Goal: Transaction & Acquisition: Register for event/course

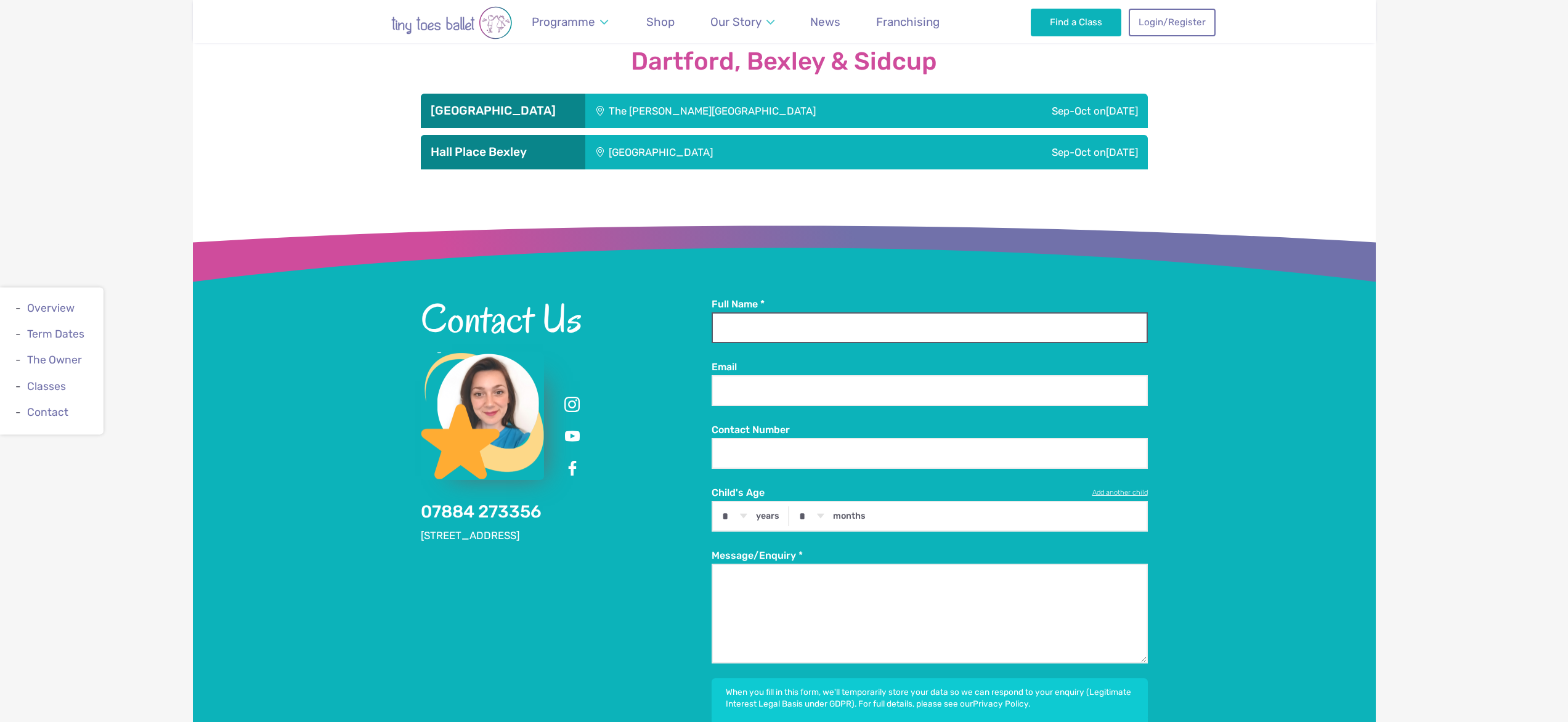
scroll to position [1545, 0]
click at [722, 313] on input "Full Name *" at bounding box center [930, 327] width 436 height 31
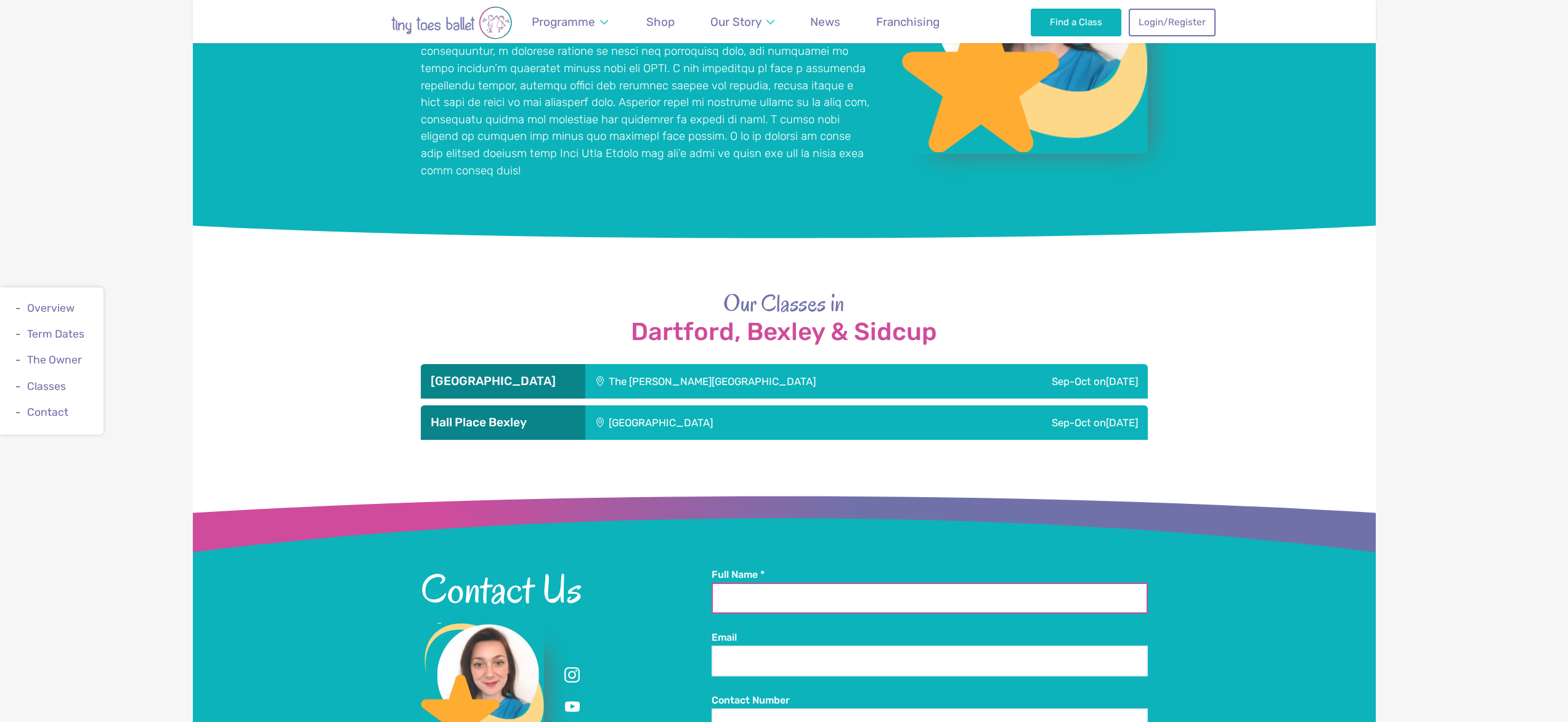
scroll to position [1266, 0]
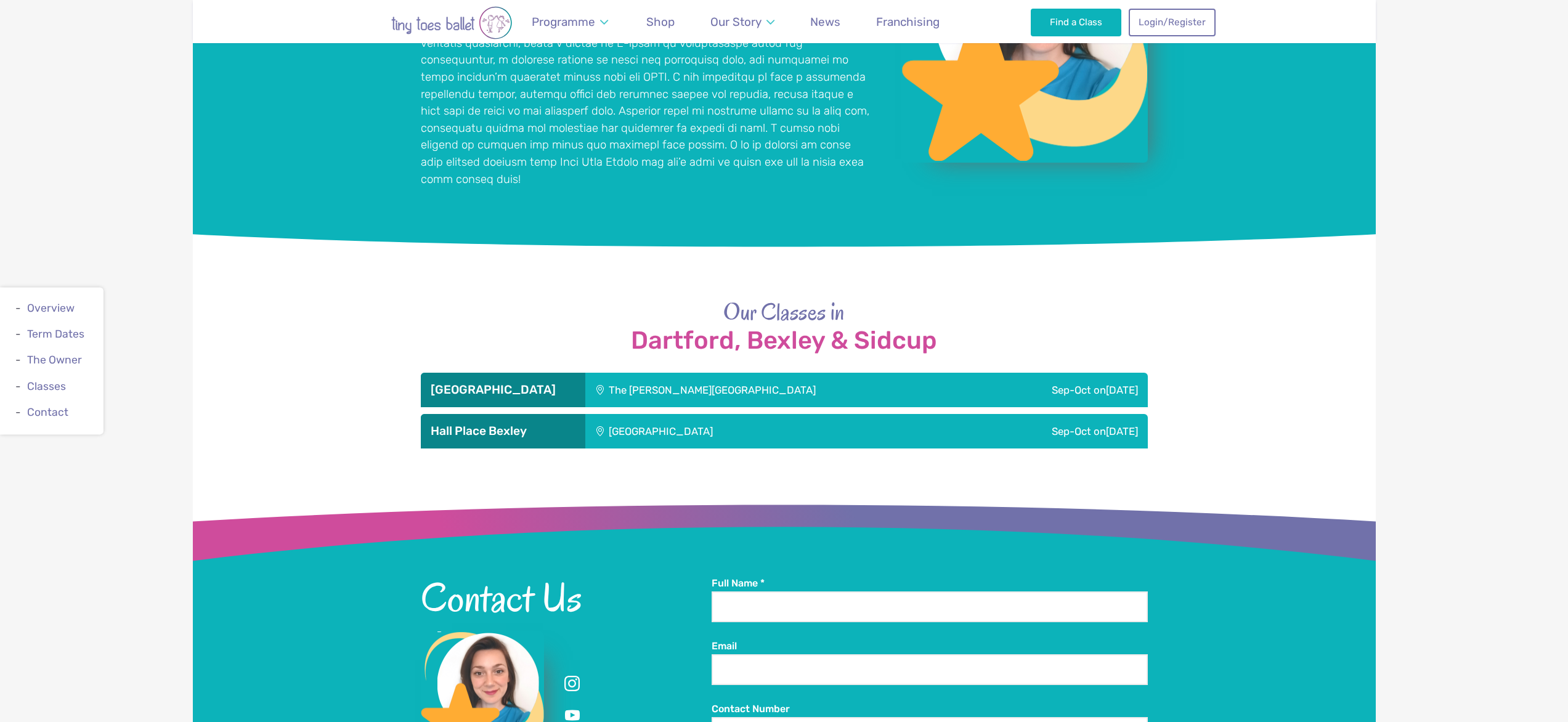
click at [718, 373] on div "The [PERSON_NAME][GEOGRAPHIC_DATA]" at bounding box center [780, 389] width 390 height 35
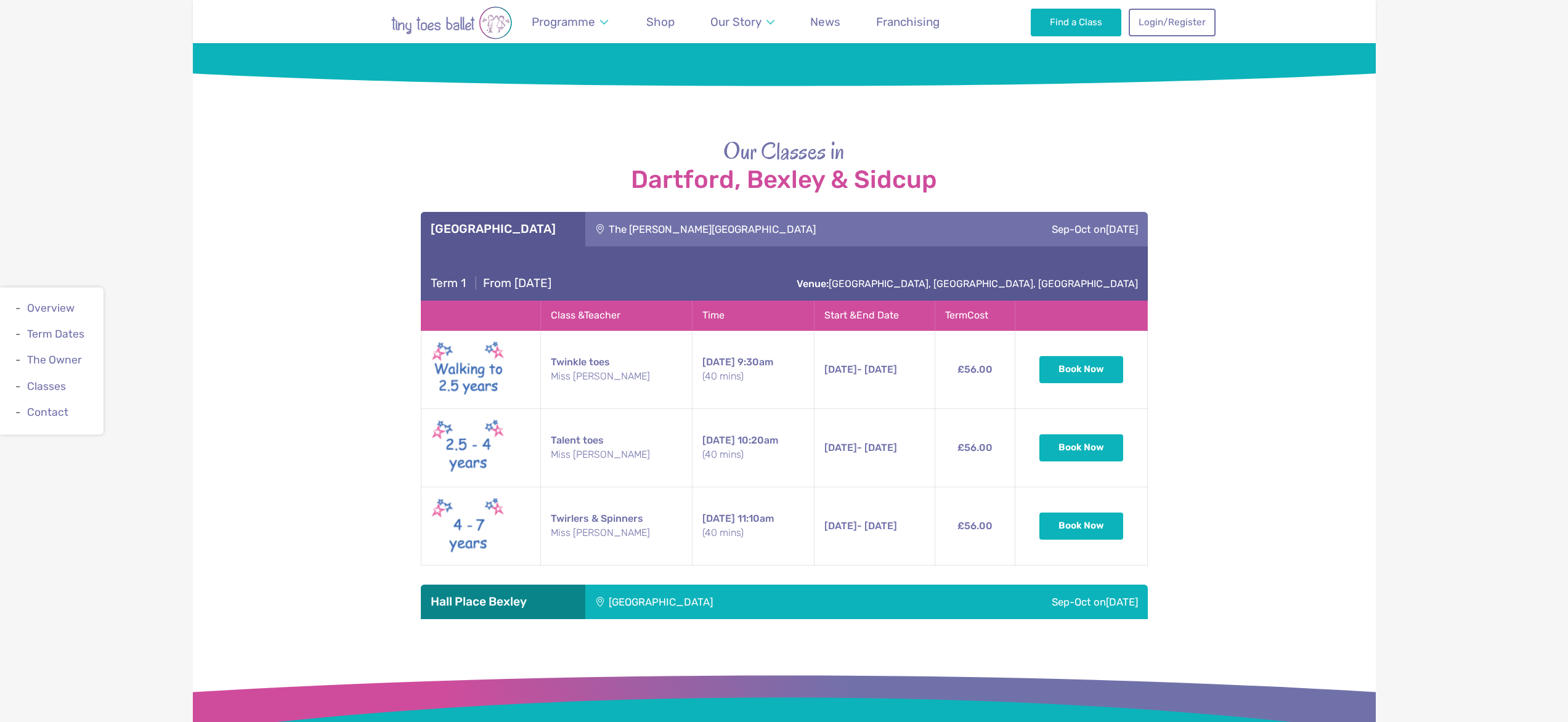
scroll to position [1432, 0]
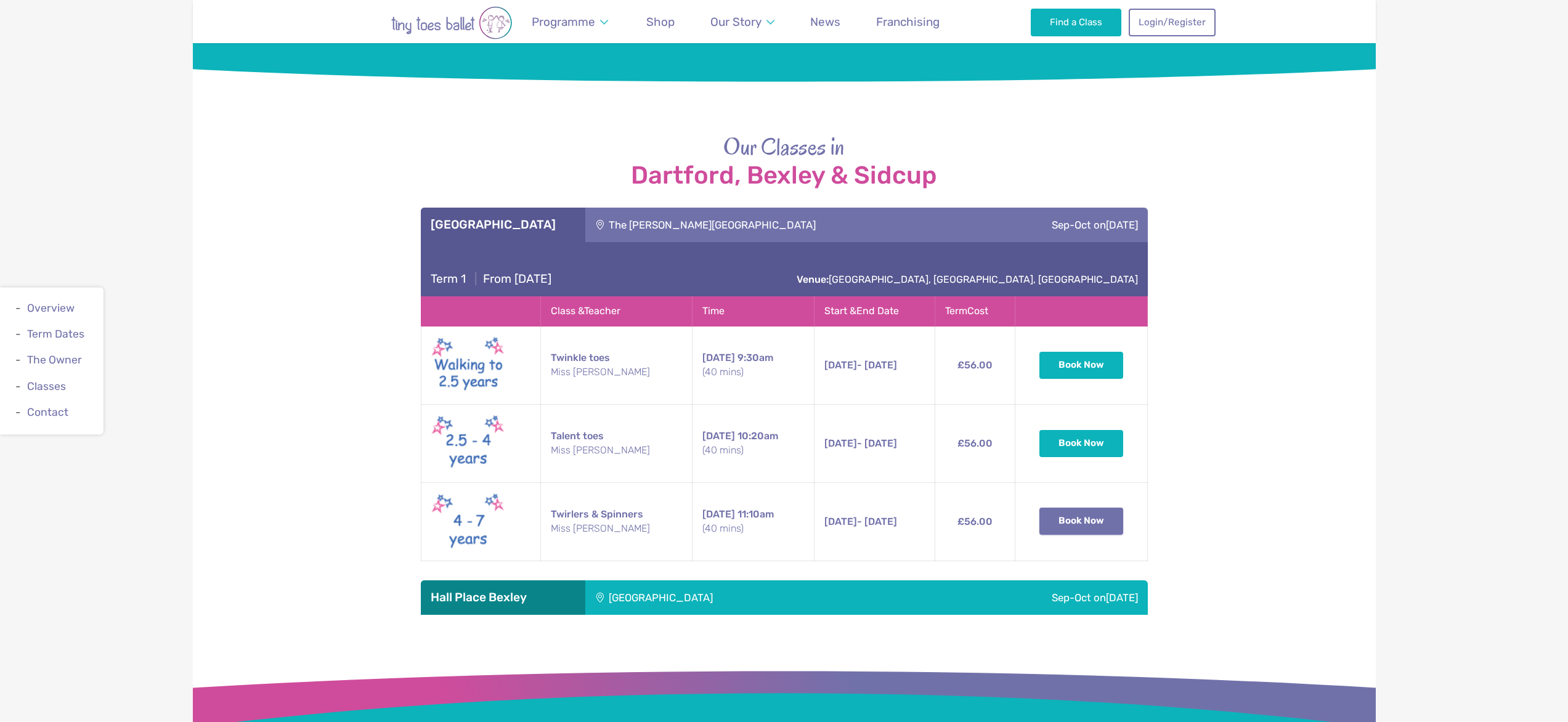
click at [1081, 508] on button "Book Now" at bounding box center [1081, 521] width 84 height 27
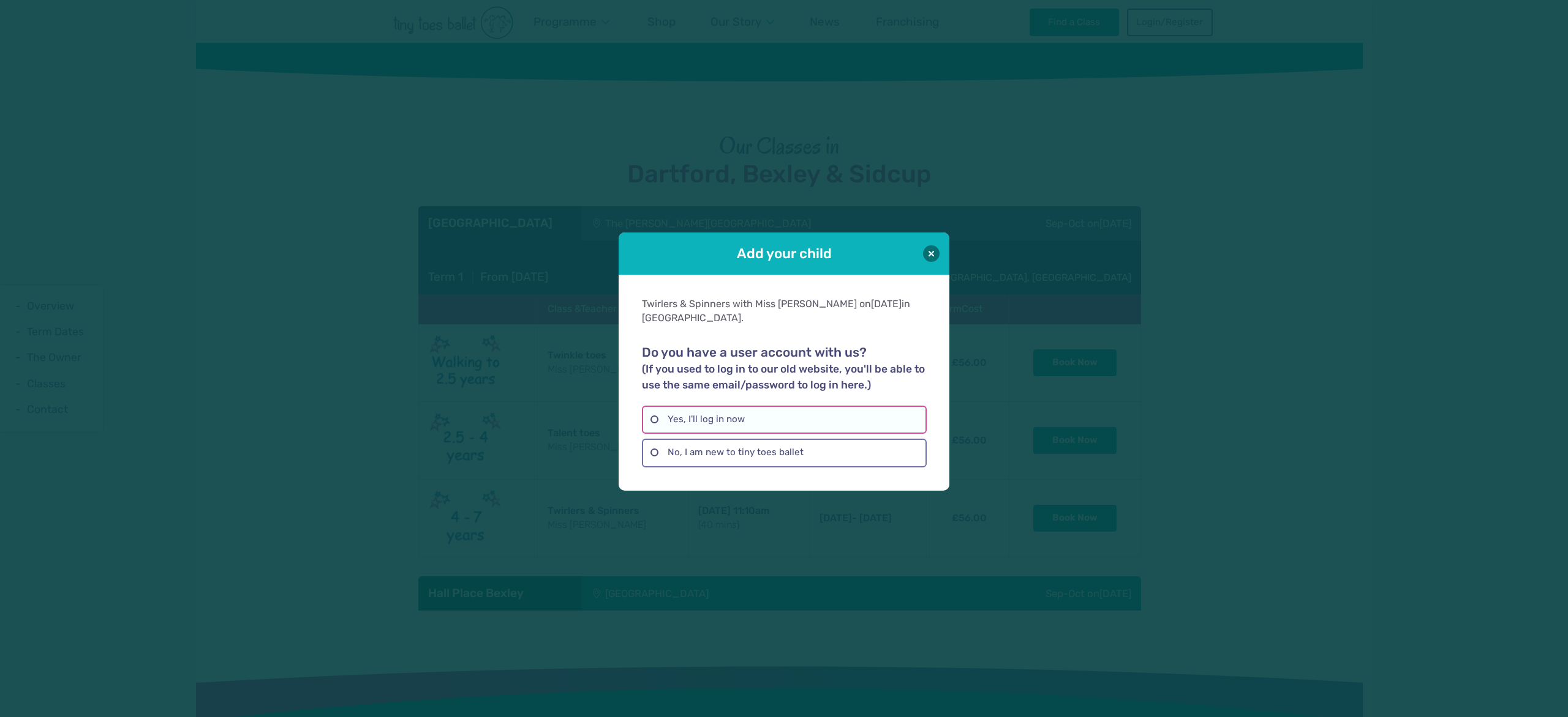
click at [704, 416] on label "Yes, I'll log in now" at bounding box center [784, 420] width 284 height 28
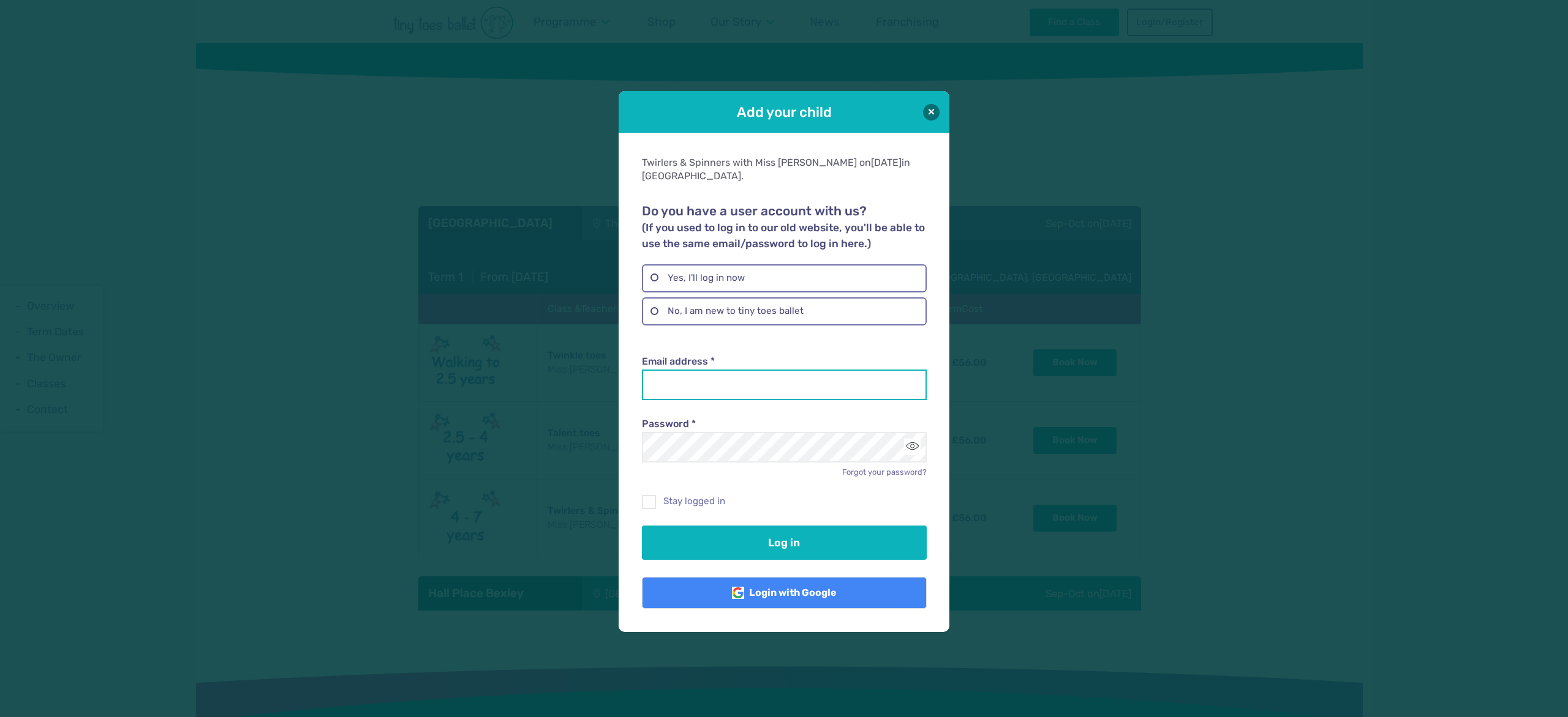
click at [700, 385] on input "Email address *" at bounding box center [784, 385] width 284 height 31
type input "**********"
drag, startPoint x: 768, startPoint y: 381, endPoint x: 337, endPoint y: 378, distance: 431.0
click at [337, 378] on div "**********" at bounding box center [784, 358] width 1568 height 717
click at [665, 372] on input "Email address *" at bounding box center [784, 385] width 284 height 31
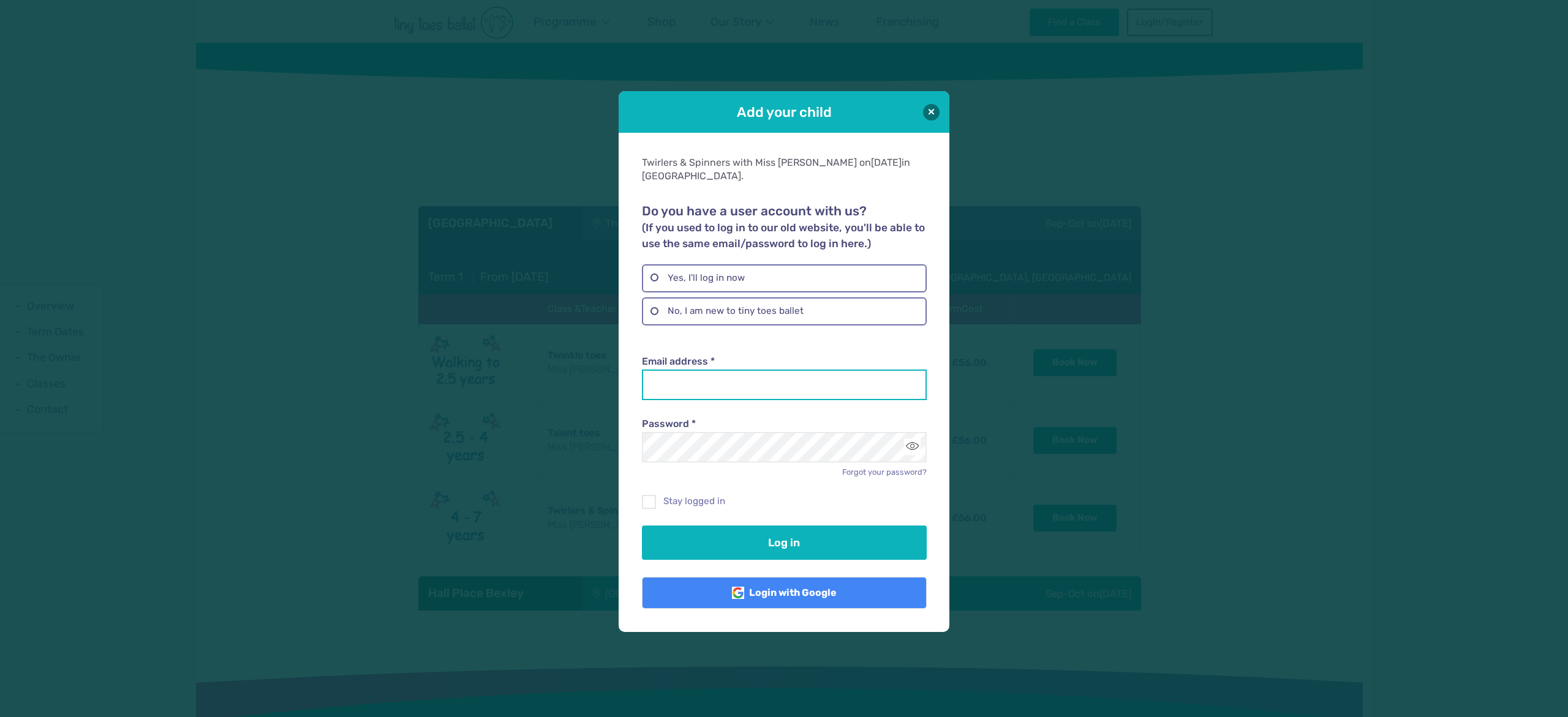
type input "**********"
click at [745, 298] on label "No, I am new to tiny toes ballet" at bounding box center [784, 312] width 284 height 28
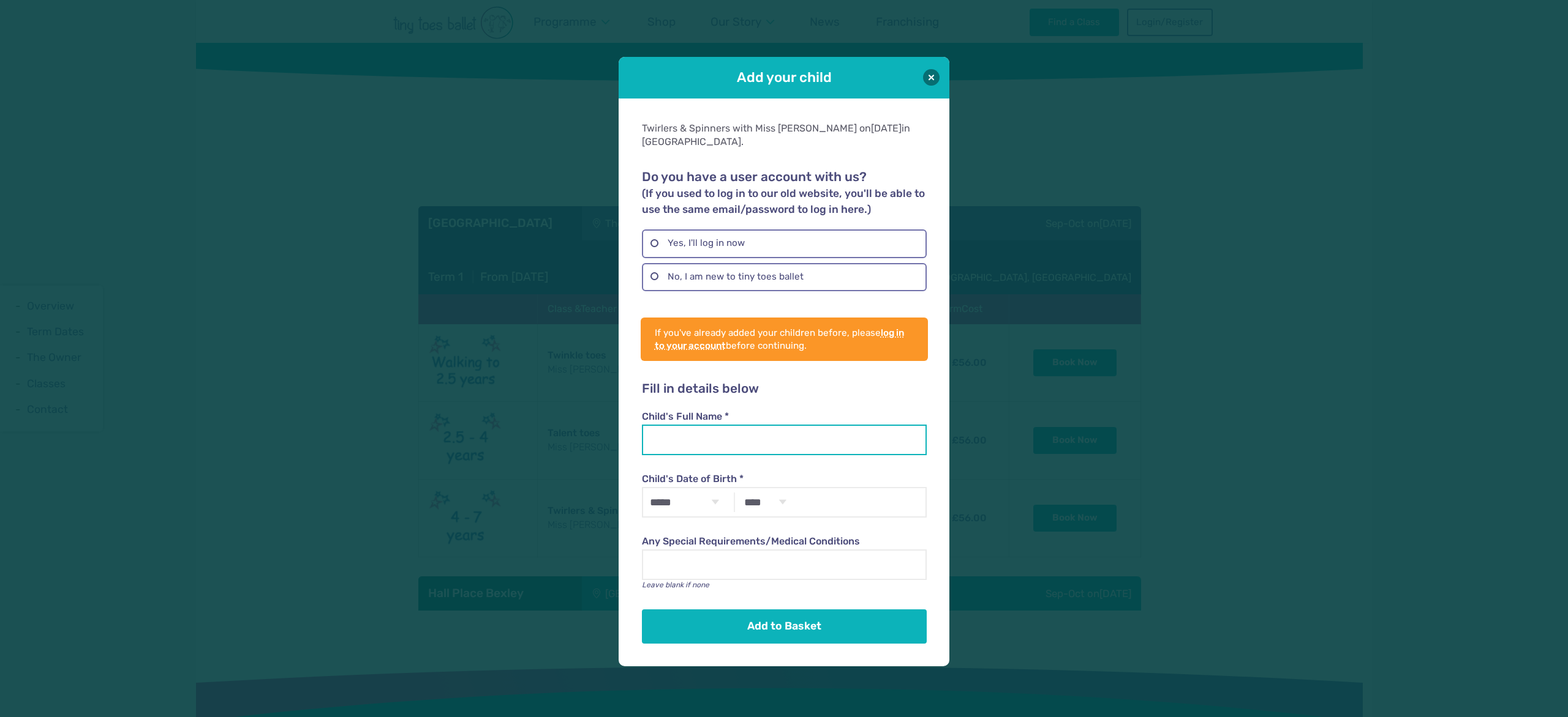
click at [716, 438] on input "Child's Full Name *" at bounding box center [784, 440] width 284 height 31
click at [923, 84] on button at bounding box center [931, 77] width 17 height 17
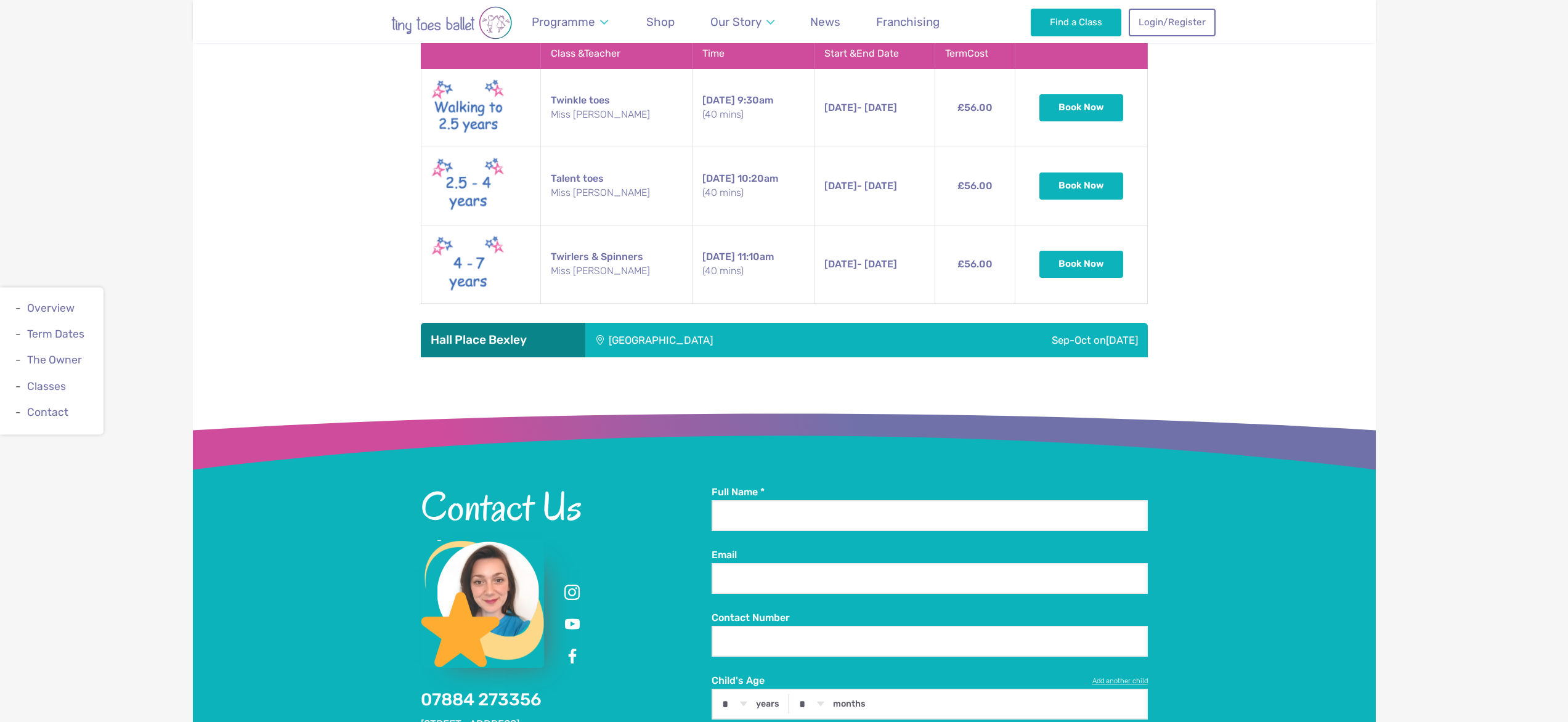
scroll to position [1698, 0]
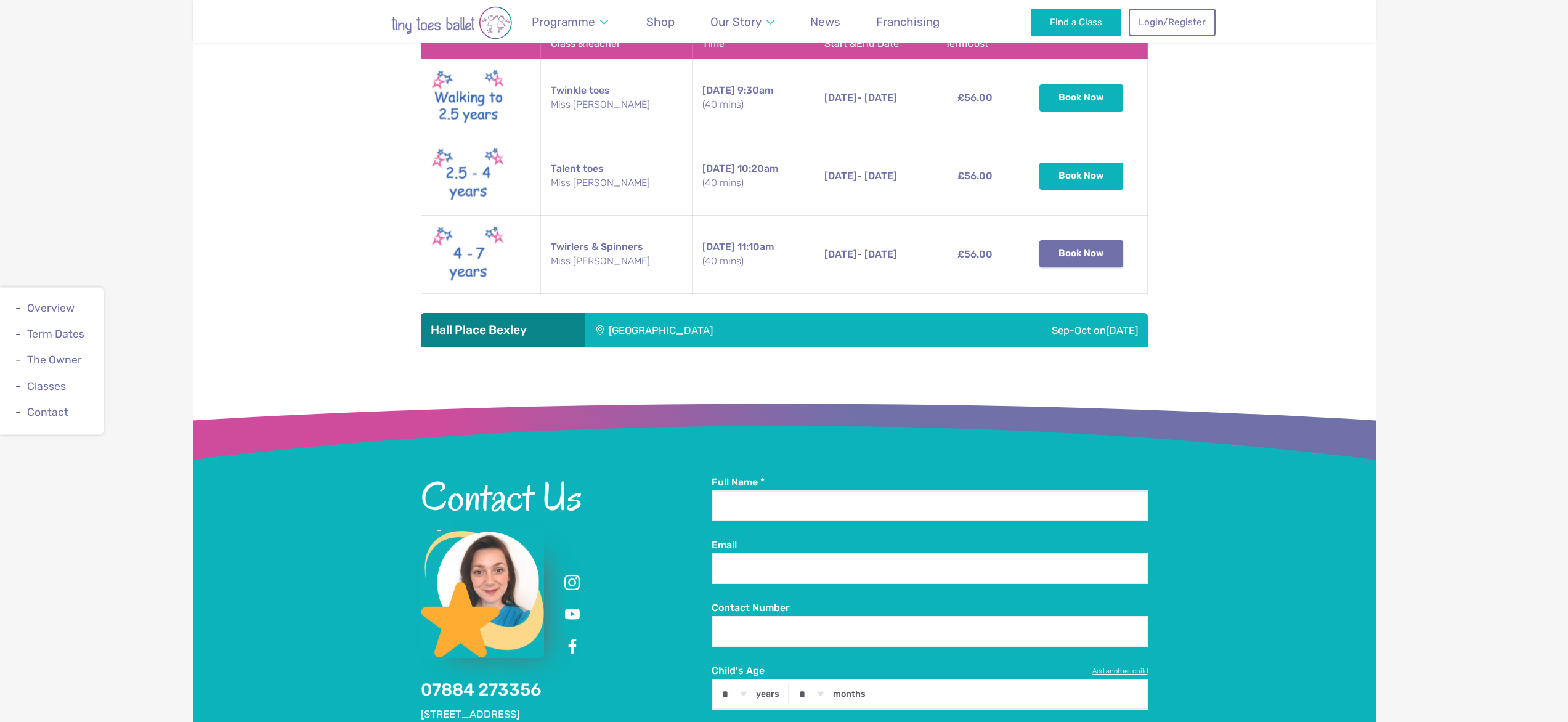
click at [1090, 240] on button "Book Now" at bounding box center [1081, 253] width 84 height 27
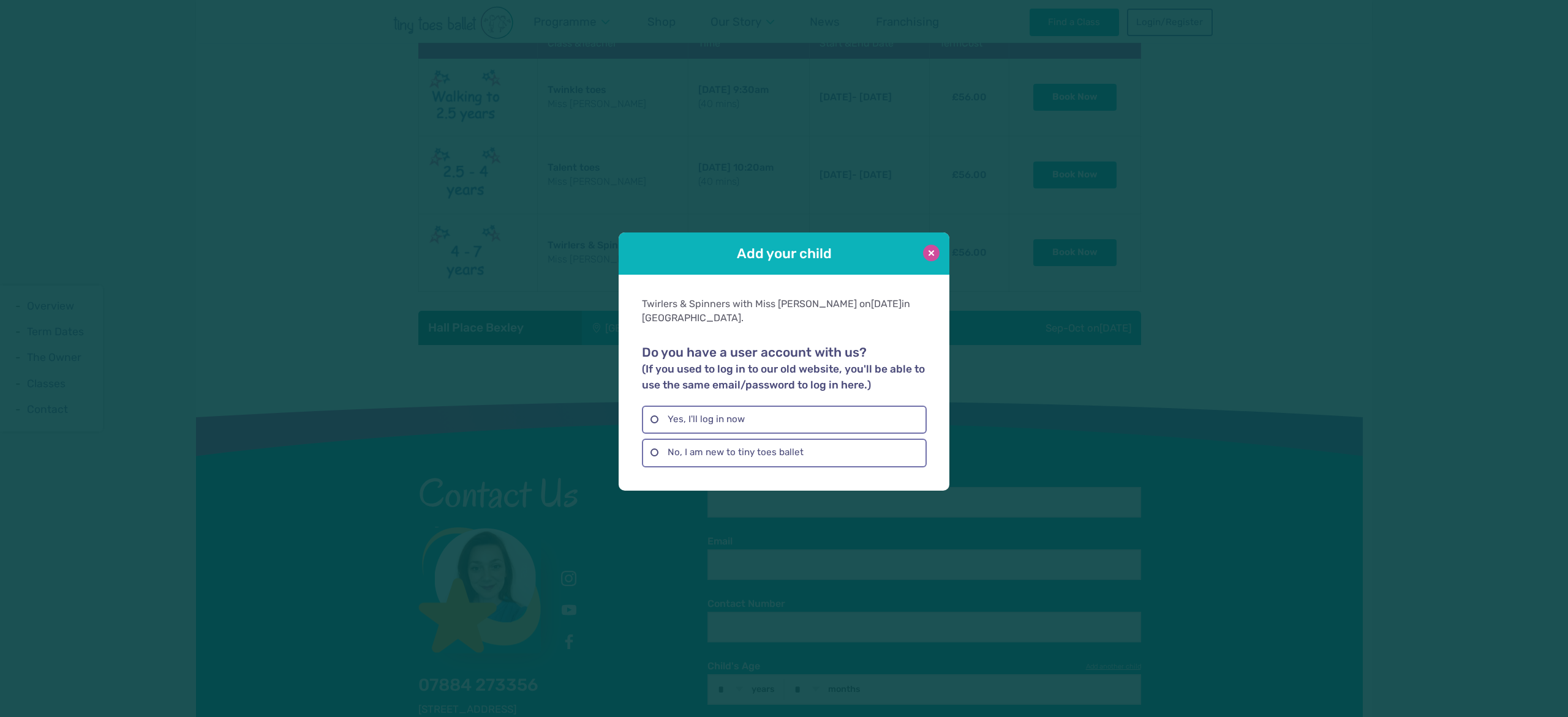
click at [933, 260] on button at bounding box center [931, 253] width 17 height 17
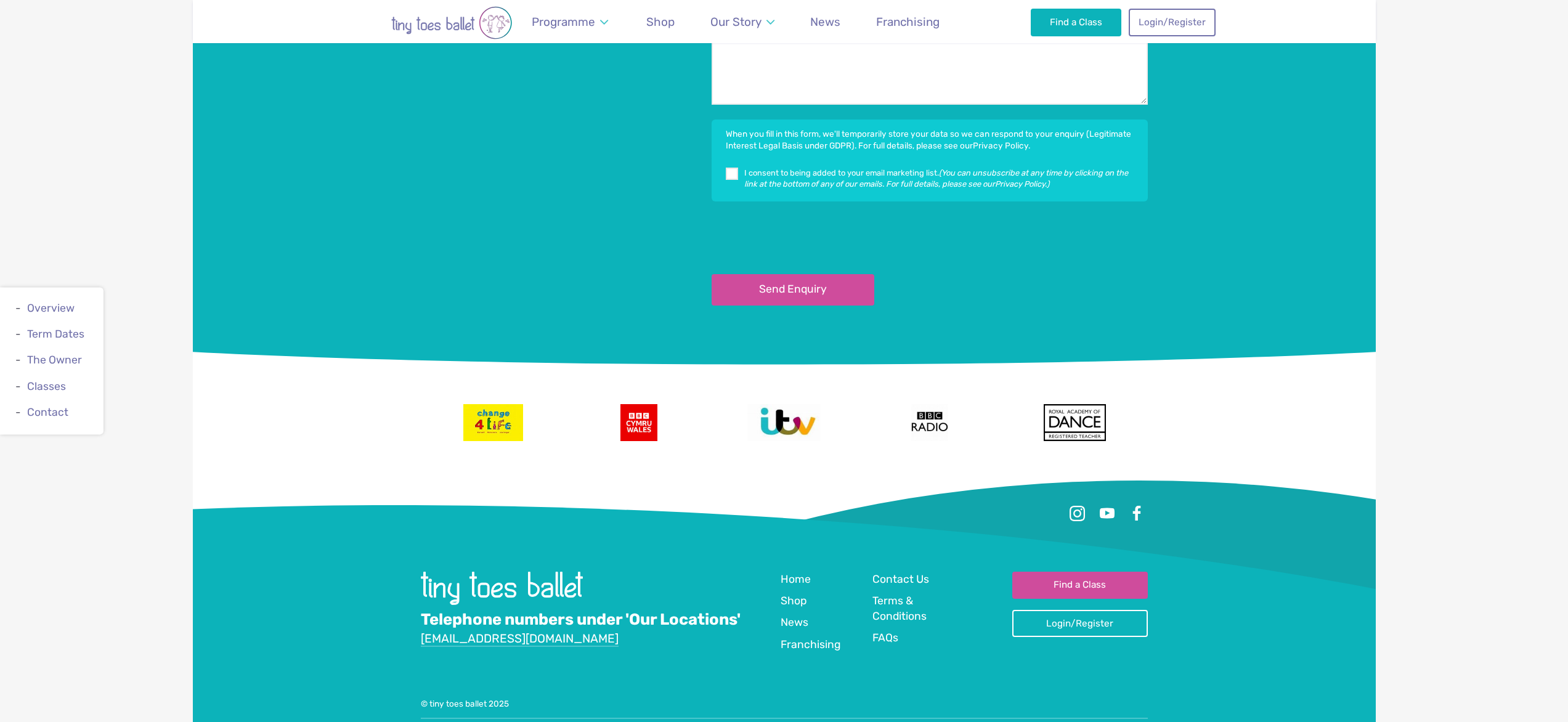
scroll to position [2453, 0]
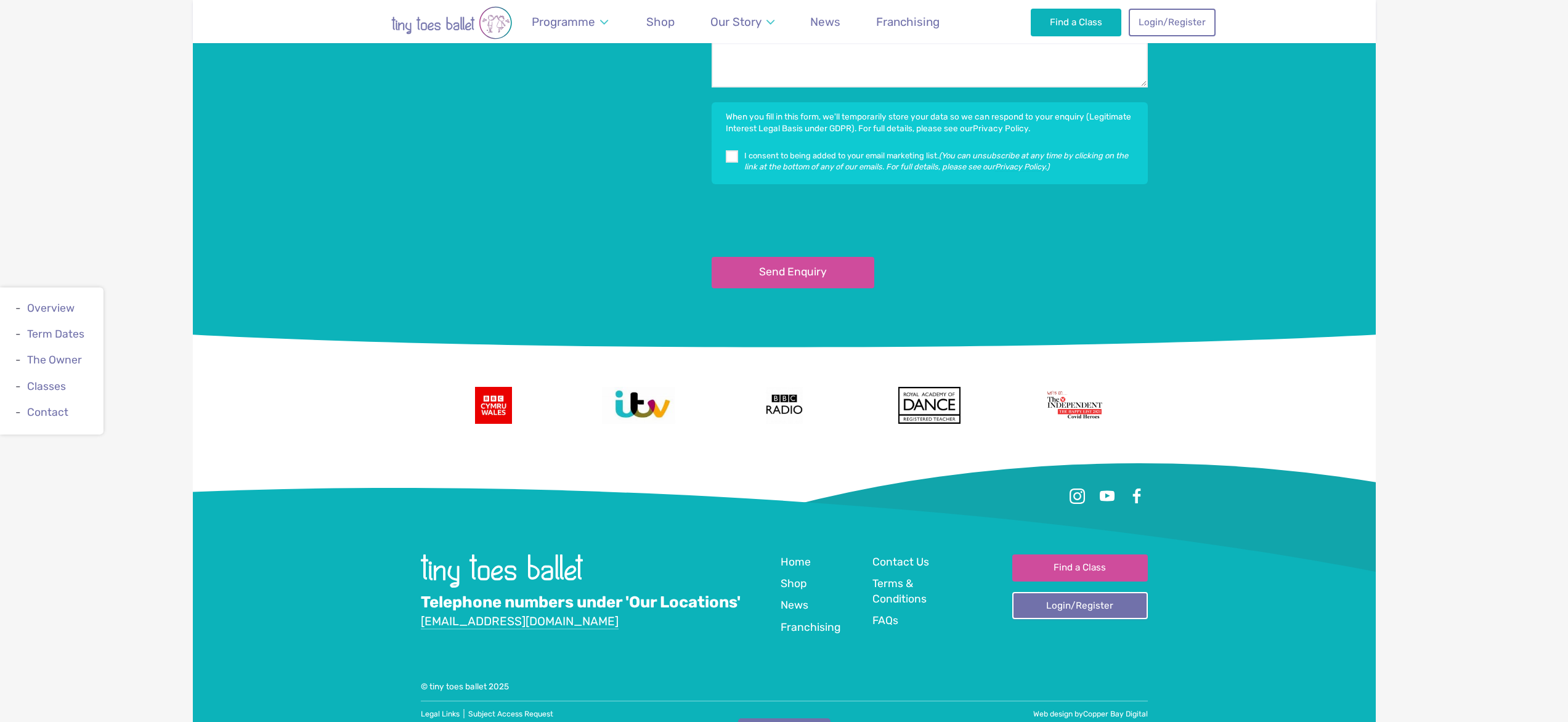
click at [1067, 595] on link "Login/Register" at bounding box center [1080, 606] width 135 height 27
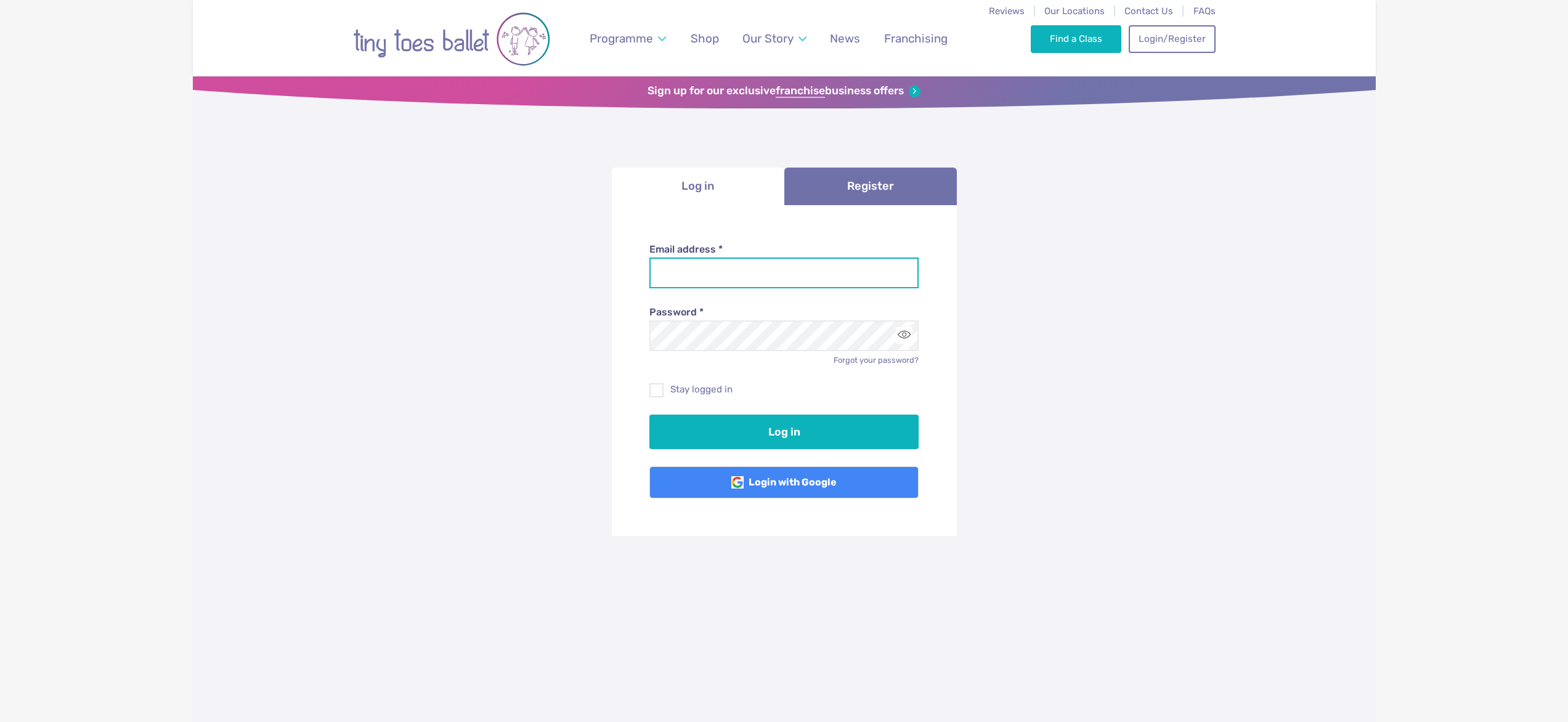
click at [712, 262] on input "Email address *" at bounding box center [784, 273] width 269 height 31
type input "**********"
click at [701, 171] on li "Log in" at bounding box center [698, 187] width 172 height 37
click at [704, 181] on li "Log in" at bounding box center [698, 187] width 172 height 37
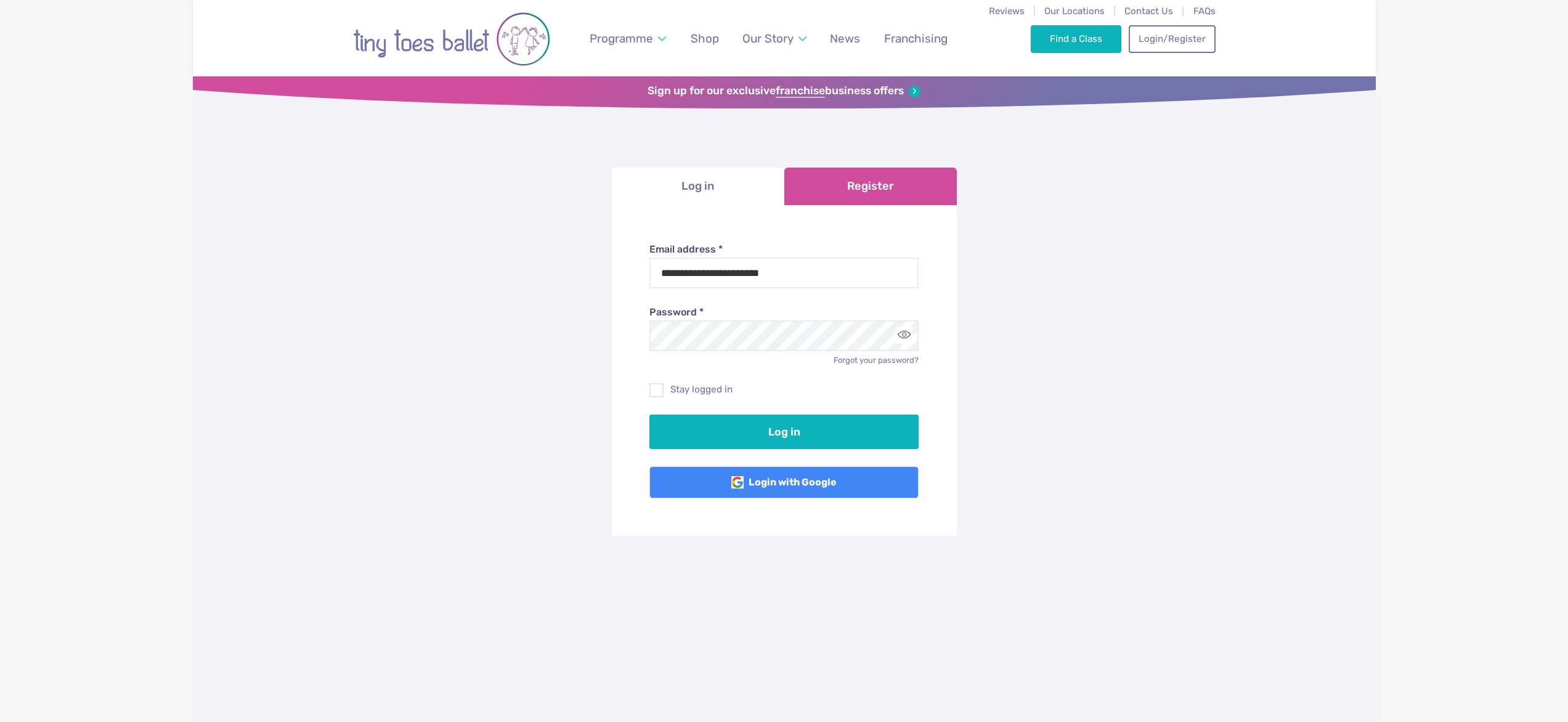
click at [881, 183] on link "Register" at bounding box center [870, 187] width 172 height 37
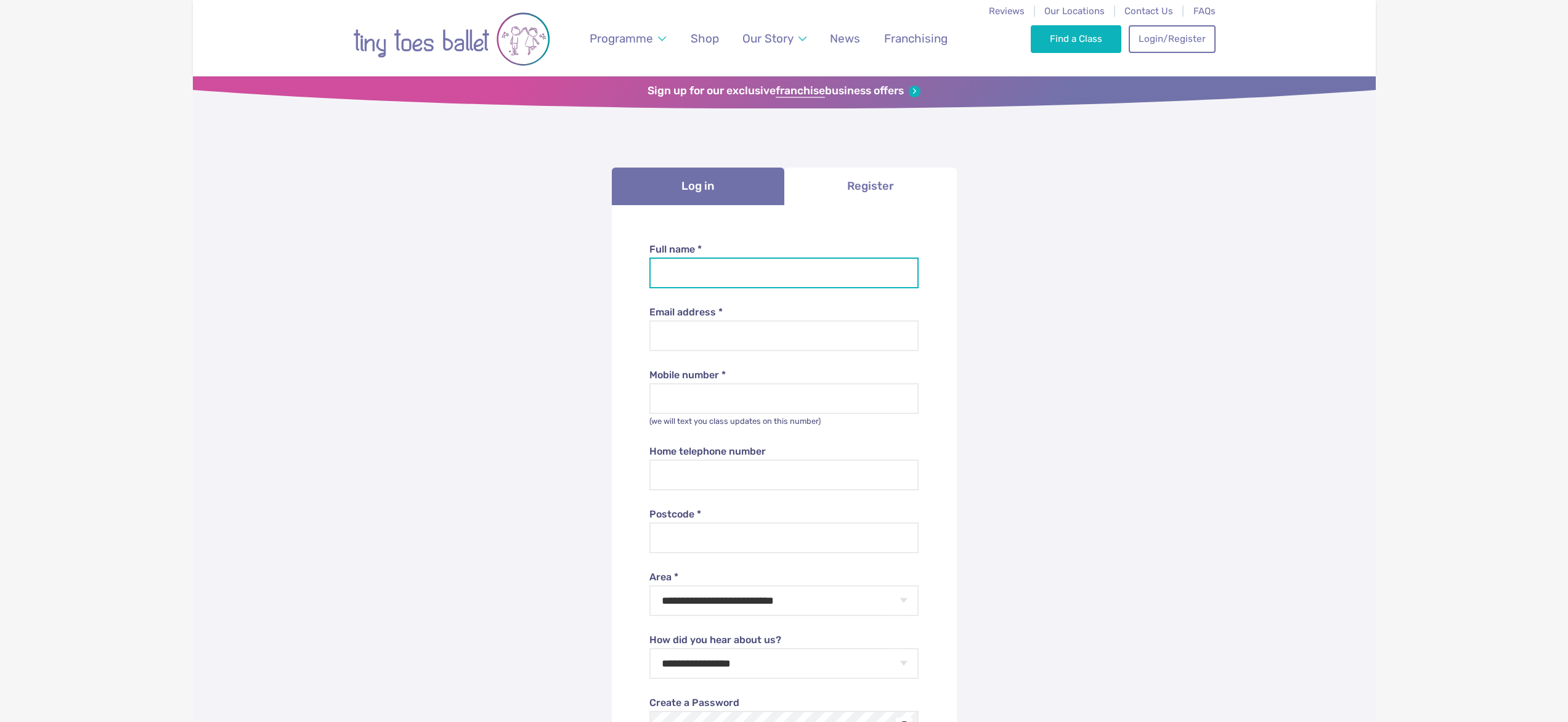
click at [715, 266] on input "Full name *" at bounding box center [784, 273] width 269 height 31
click at [989, 214] on div "**********" at bounding box center [784, 641] width 1183 height 1125
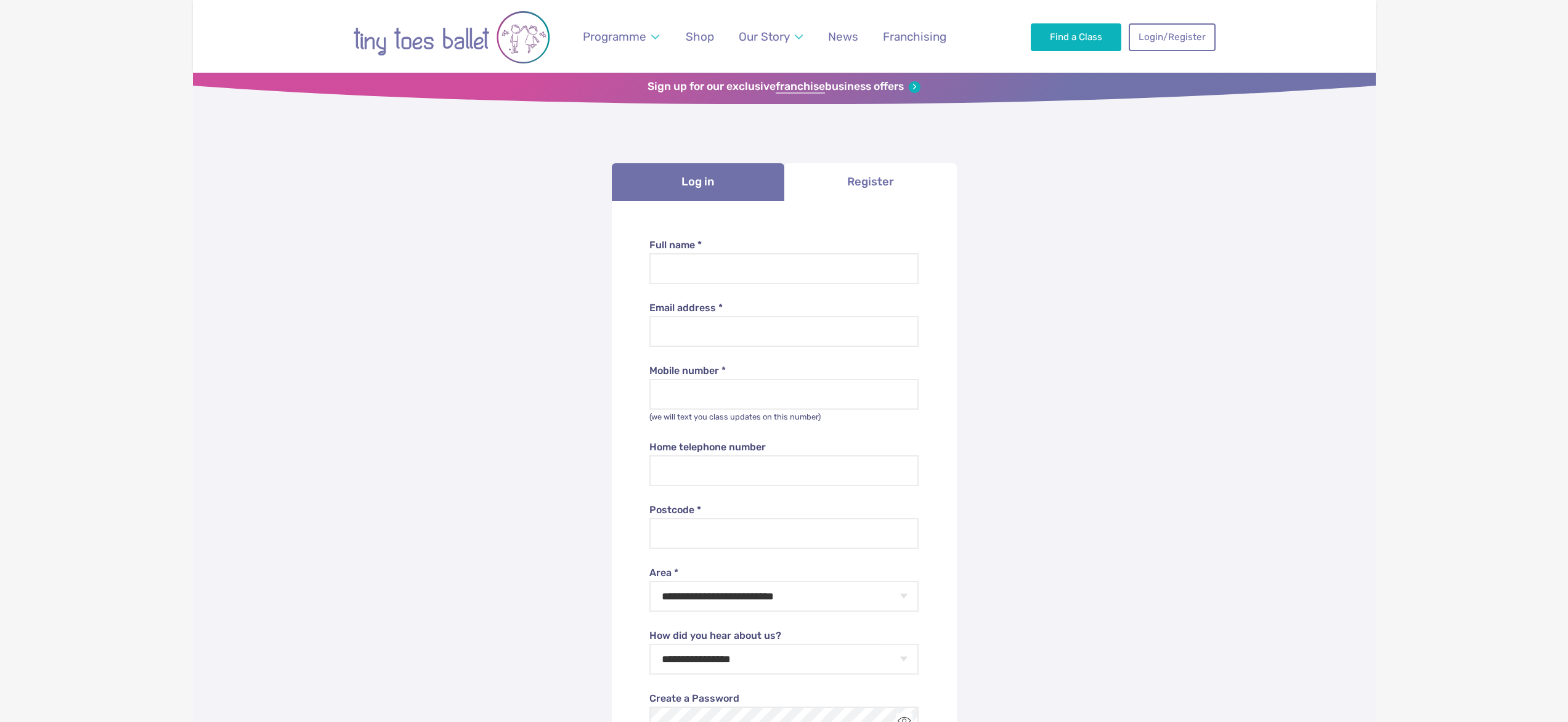
scroll to position [2, 0]
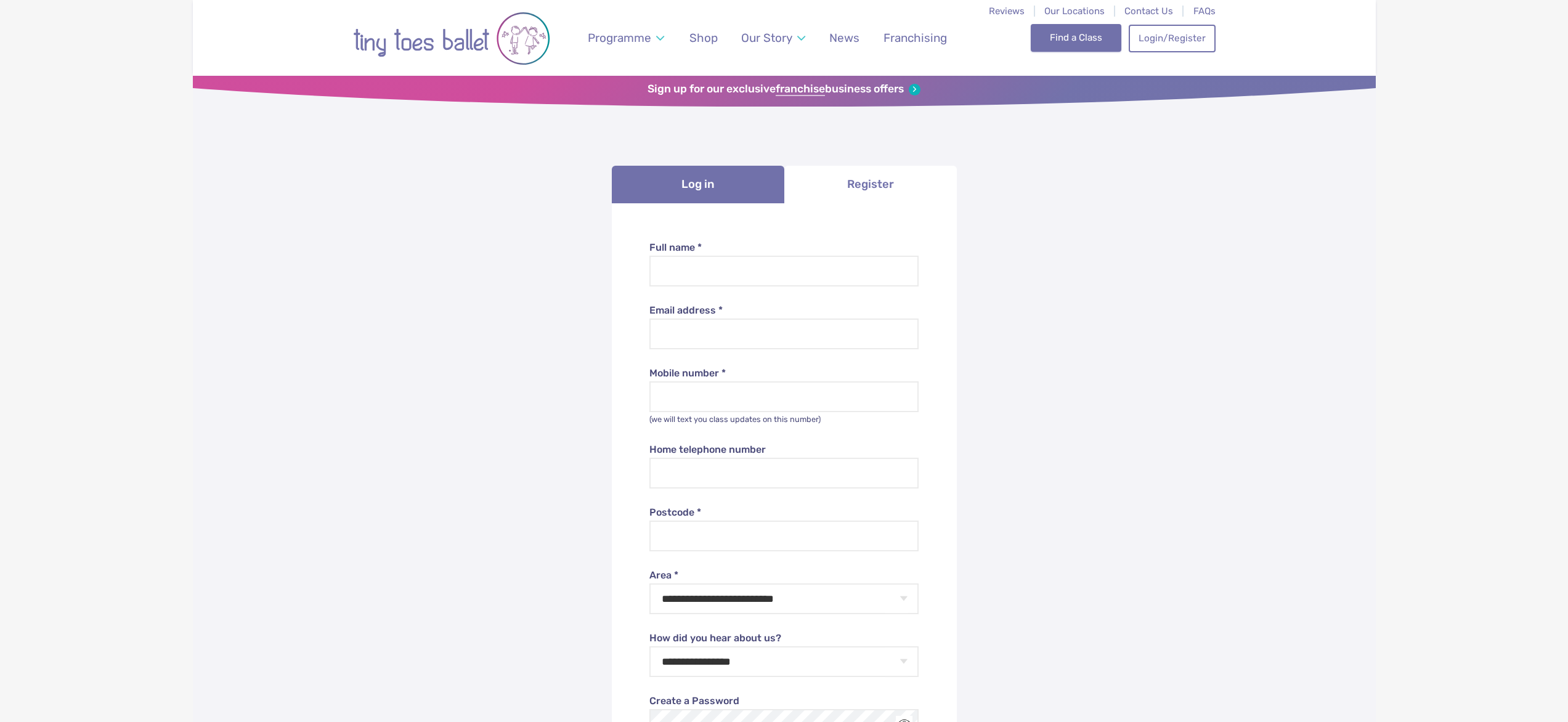
click at [1098, 39] on link "Find a Class" at bounding box center [1076, 37] width 91 height 27
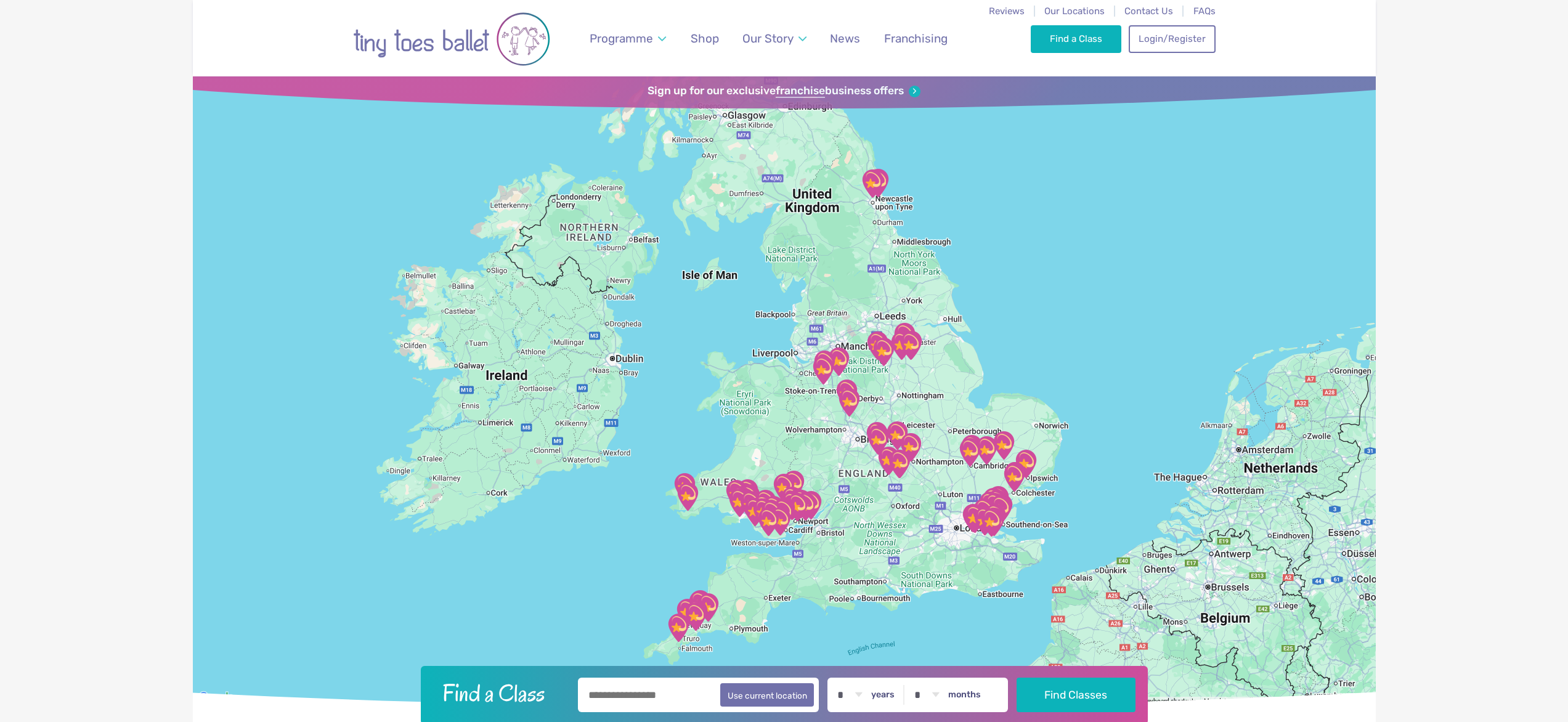
click at [615, 696] on input "text" at bounding box center [699, 694] width 242 height 35
click at [770, 701] on button "Use current location" at bounding box center [767, 694] width 94 height 23
type input "**********"
click at [1061, 692] on button "Find Classes" at bounding box center [1076, 694] width 119 height 35
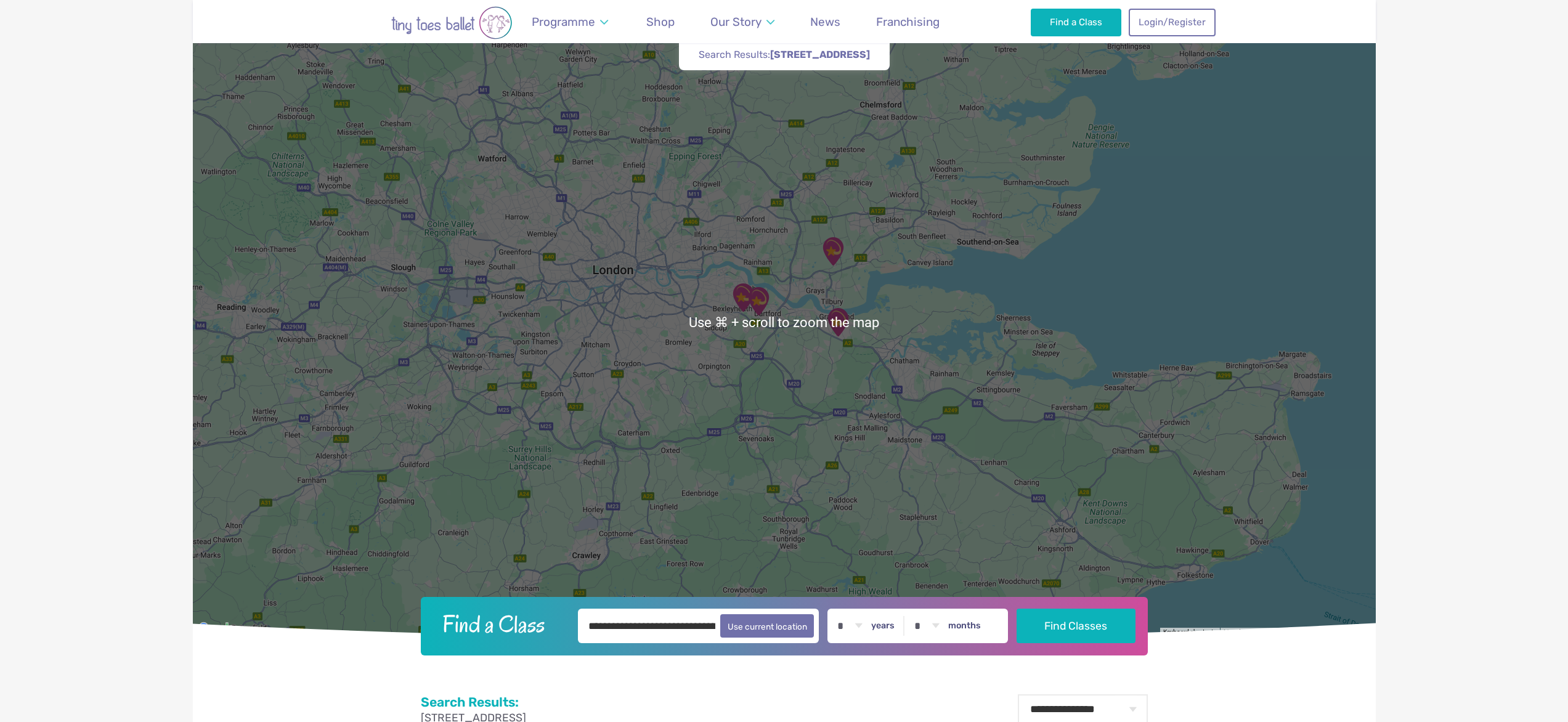
scroll to position [65, 0]
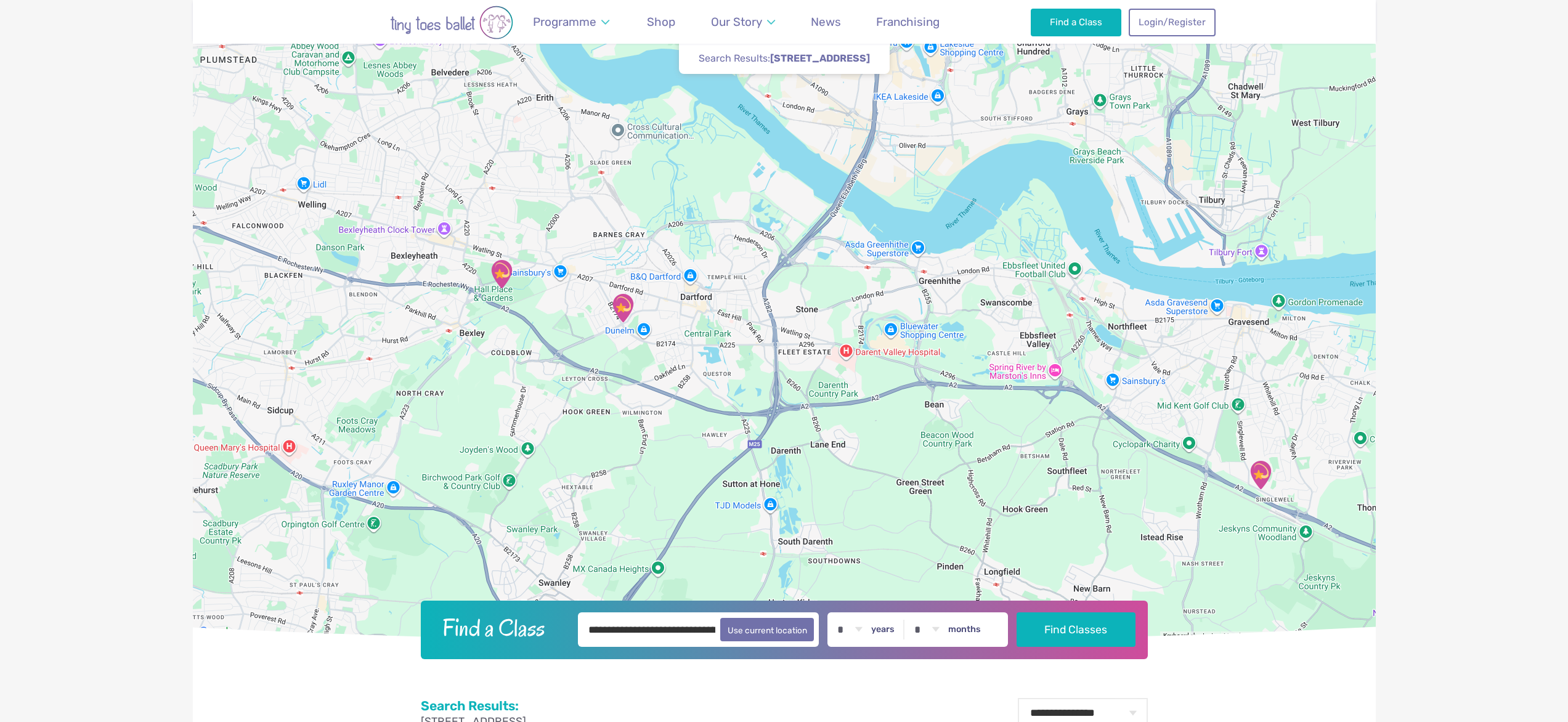
drag, startPoint x: 719, startPoint y: 199, endPoint x: 689, endPoint y: 704, distance: 505.9
click at [689, 704] on div "Reviews Our Locations Contact Us FAQs Programme Weekly Classes Inclusive Dance …" at bounding box center [784, 652] width 1183 height 1433
click at [625, 305] on img "The Mick Jagger Centre" at bounding box center [622, 308] width 31 height 31
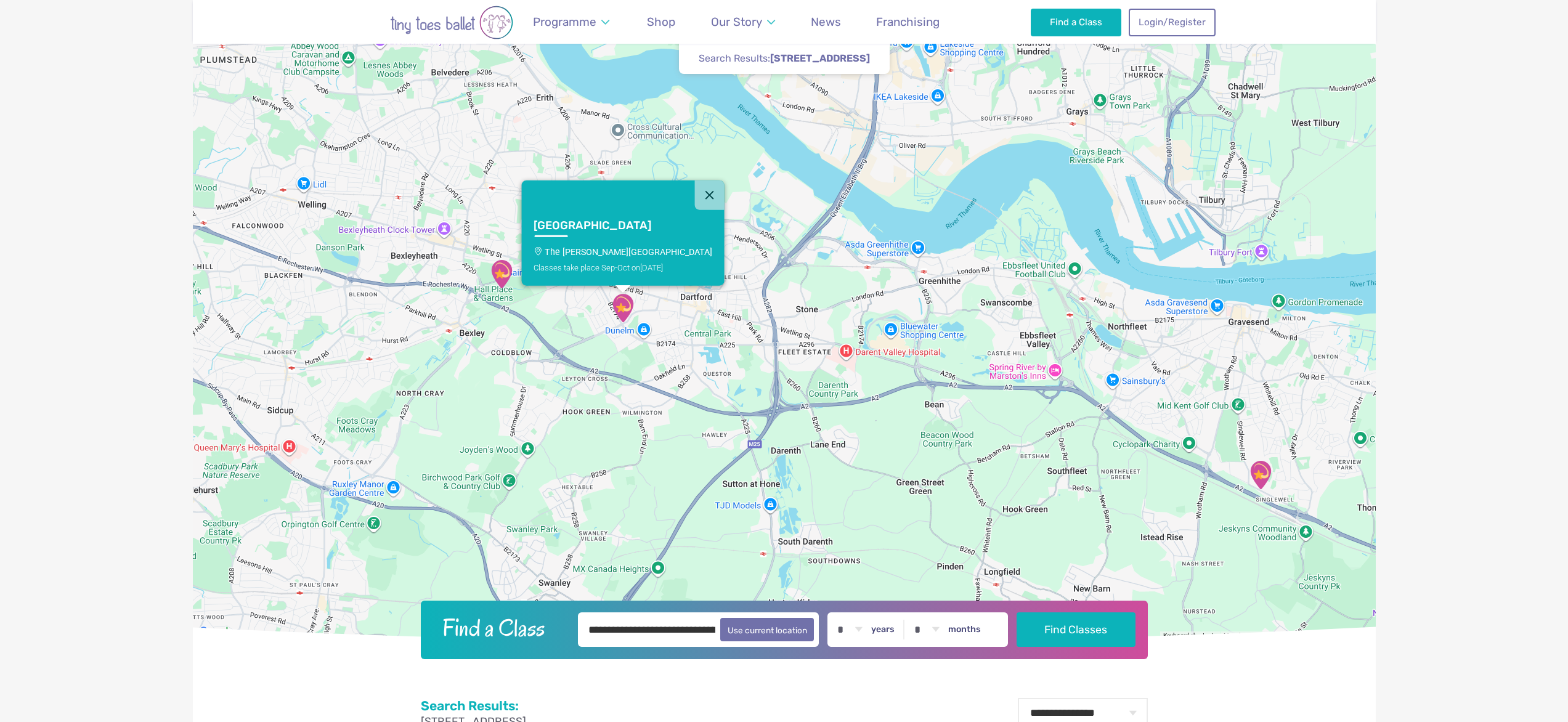
click at [620, 232] on link "Dartford [GEOGRAPHIC_DATA][PERSON_NAME] Classes take place Sep-Oct [DATE]" at bounding box center [622, 247] width 203 height 76
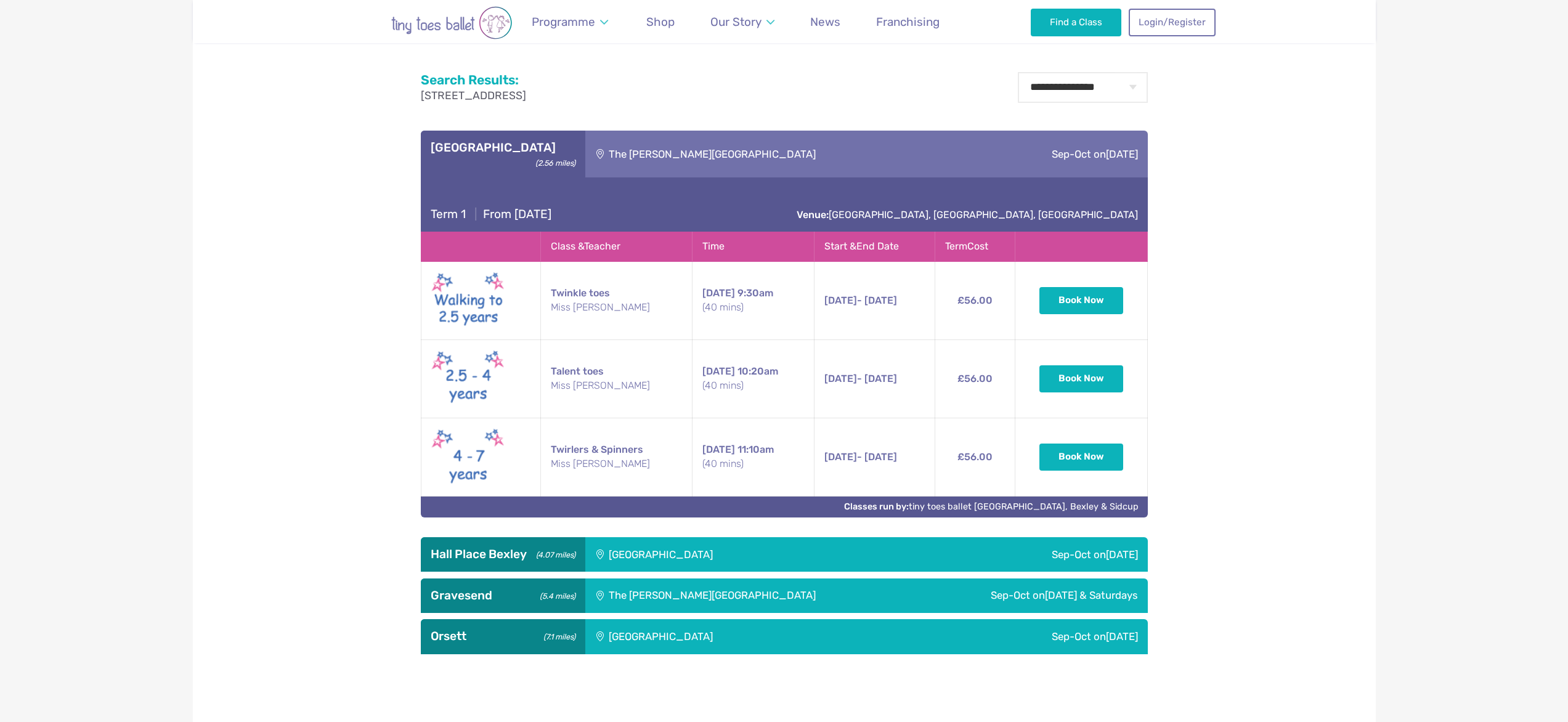
scroll to position [773, 0]
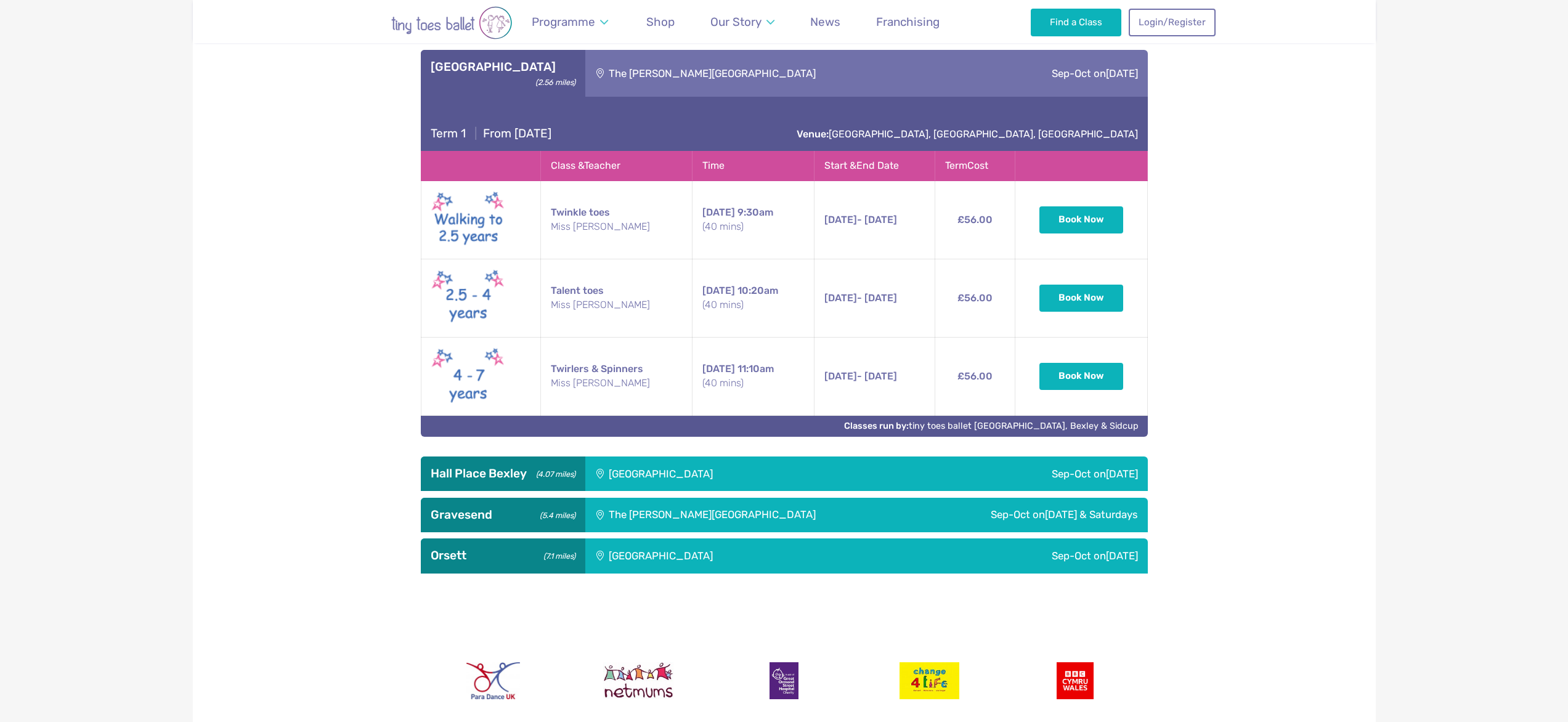
click at [659, 466] on div "[GEOGRAPHIC_DATA]" at bounding box center [745, 474] width 318 height 35
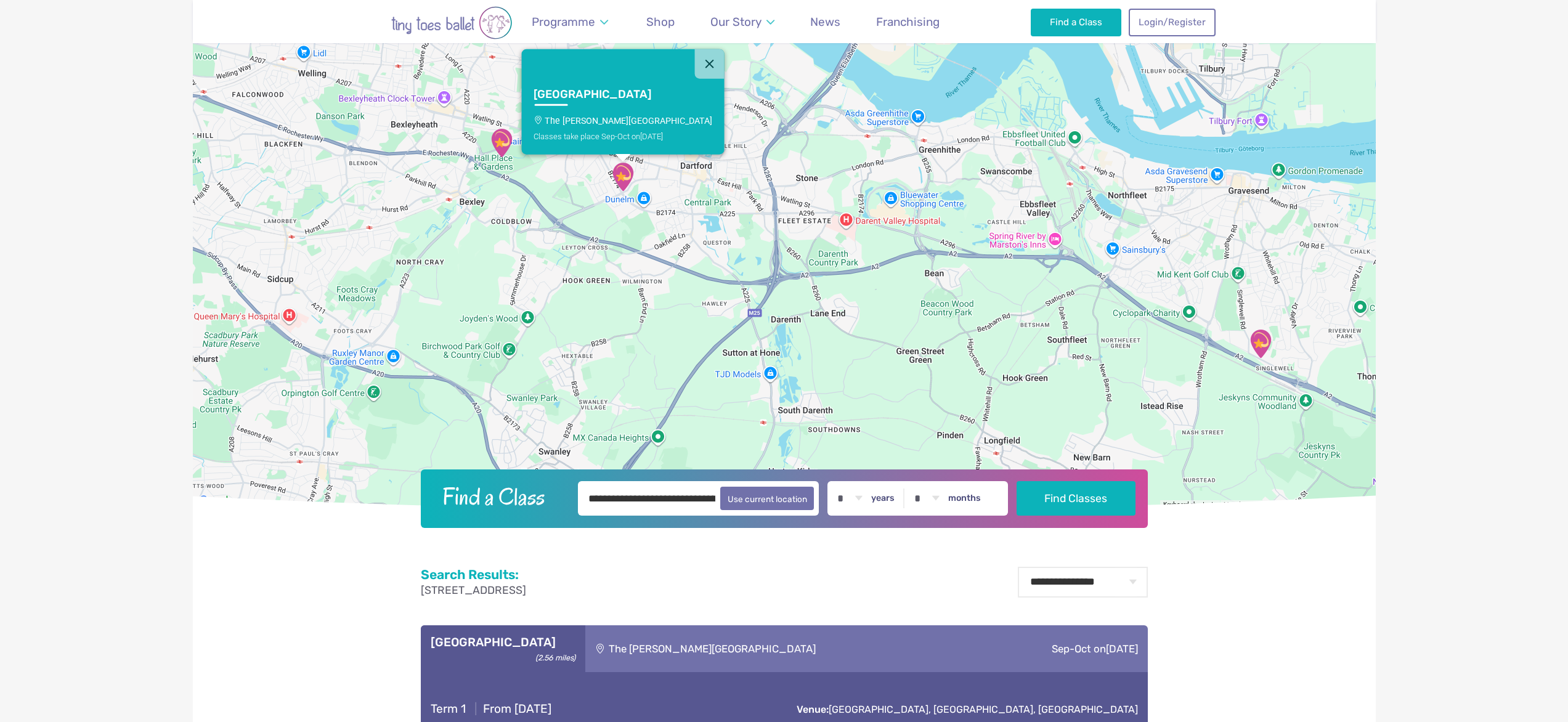
scroll to position [0, 0]
